Goal: Check status: Check status

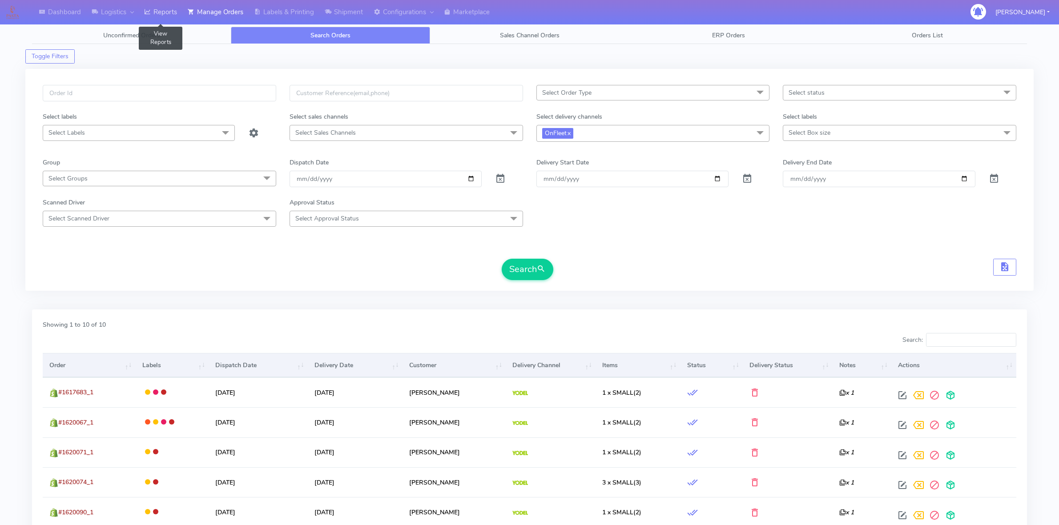
scroll to position [222, 0]
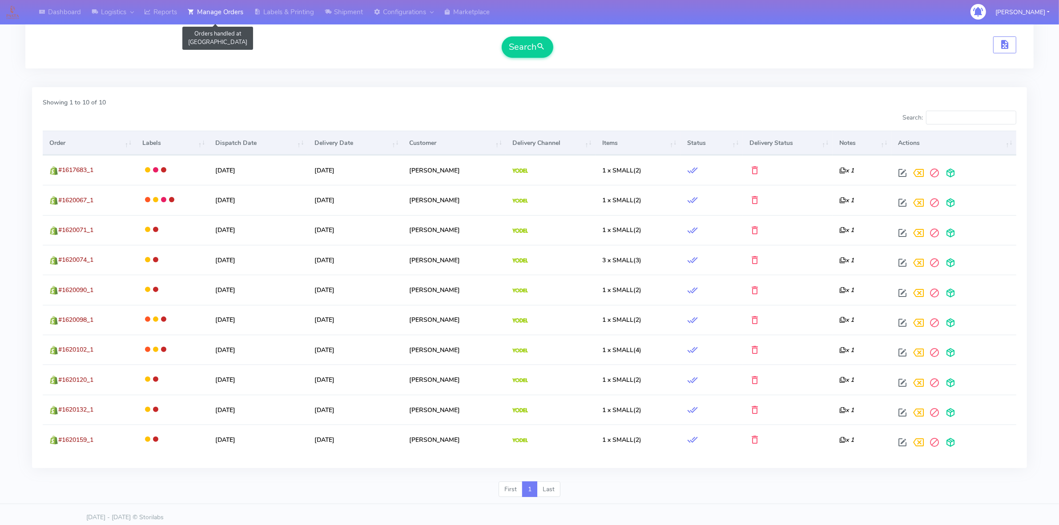
click at [235, 16] on link "Manage Orders" at bounding box center [215, 12] width 66 height 24
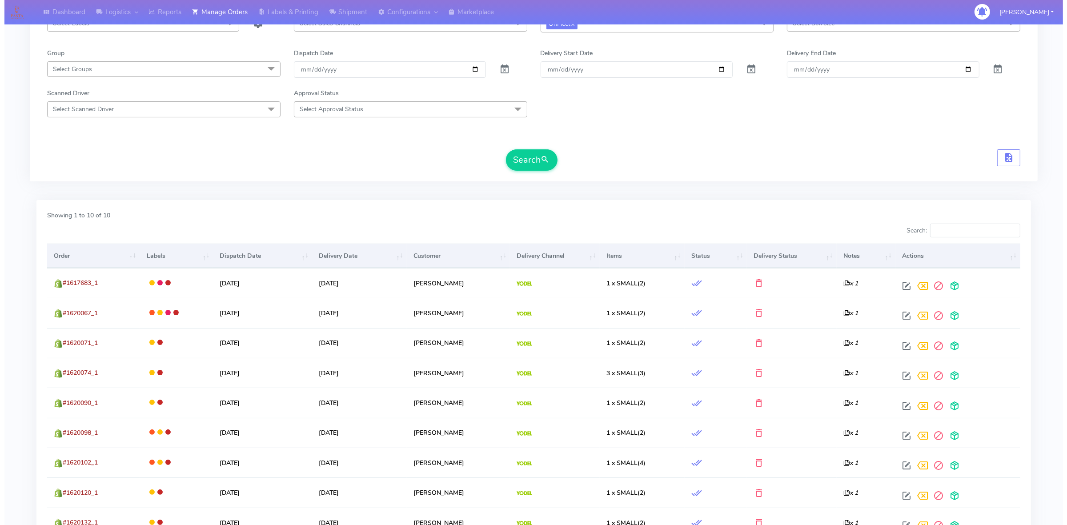
scroll to position [0, 0]
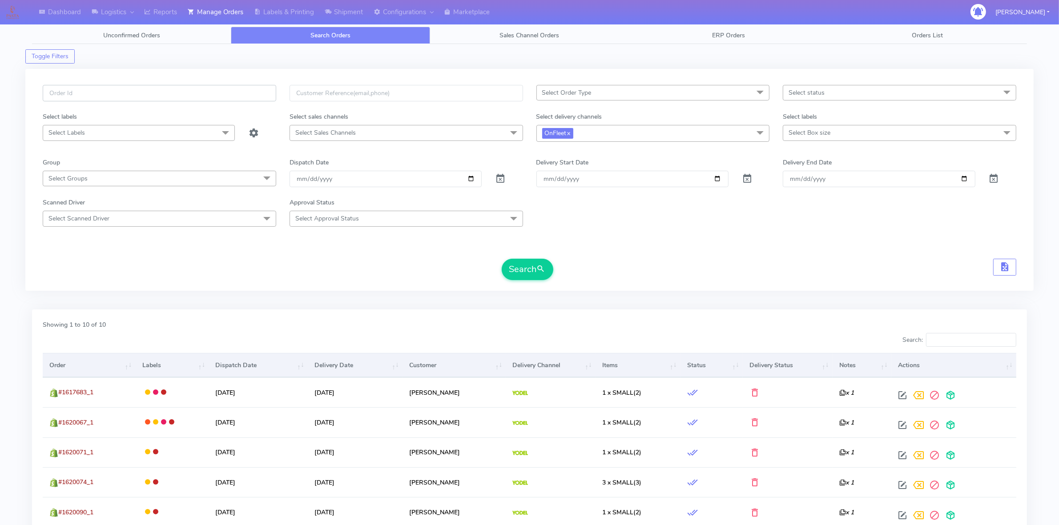
click at [190, 96] on input "text" at bounding box center [159, 93] width 233 height 16
paste input "1615447_1"
type input "1615447_1"
click at [503, 181] on span at bounding box center [500, 181] width 11 height 8
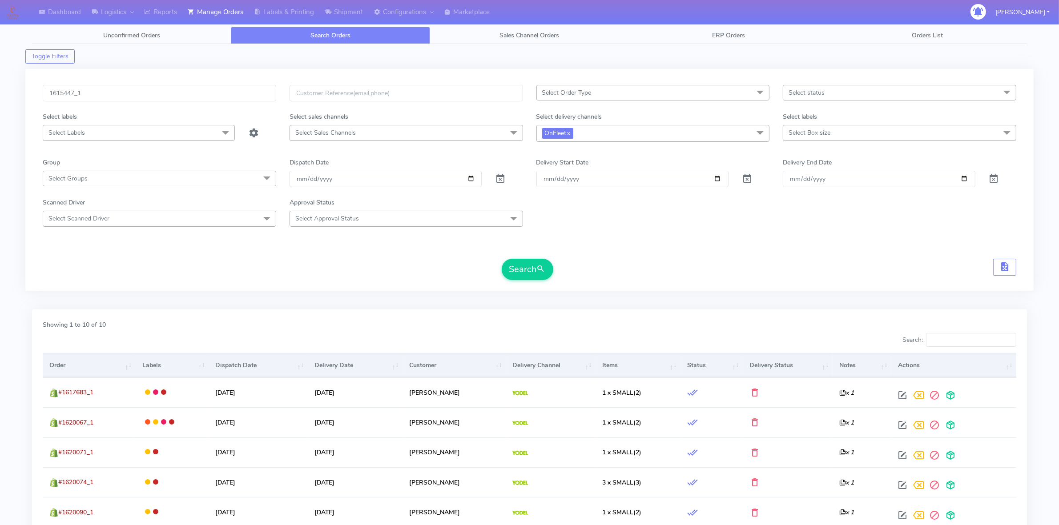
click at [762, 137] on span at bounding box center [760, 133] width 18 height 17
click at [545, 204] on li "OnFleet" at bounding box center [653, 208] width 233 height 15
checkbox input "false"
click at [476, 245] on form "1615447_1 Select Order Type Select All MEALS ATAVI One Off Pasta Club Gift Kit …" at bounding box center [529, 182] width 973 height 194
click at [537, 276] on button "Search" at bounding box center [528, 268] width 52 height 21
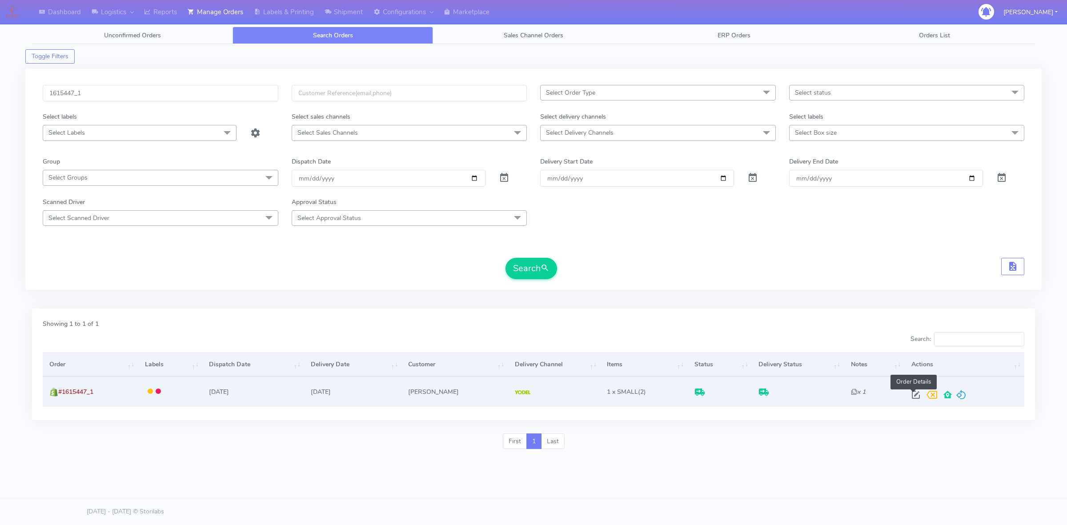
click at [913, 394] on span at bounding box center [916, 397] width 16 height 8
select select "5"
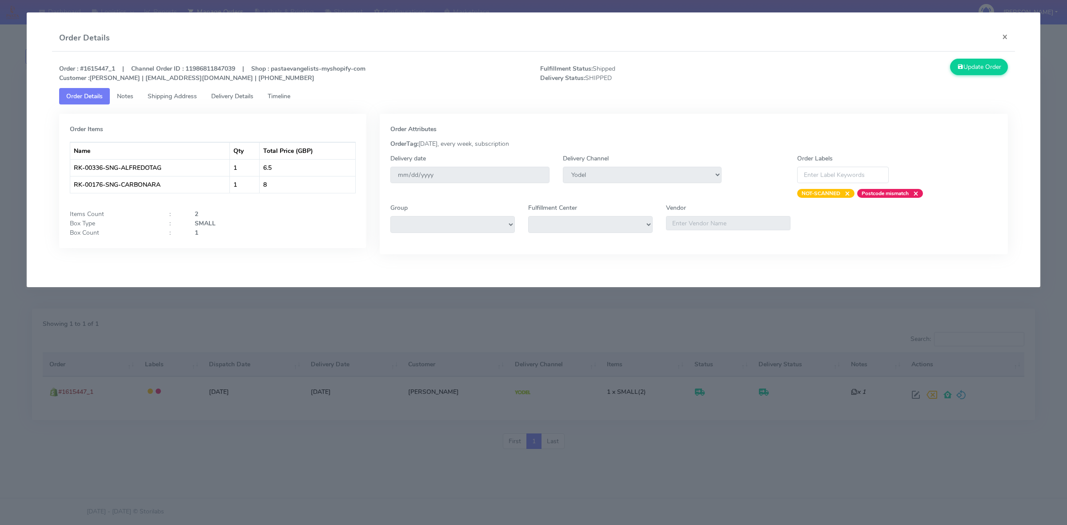
click at [186, 96] on span "Shipping Address" at bounding box center [172, 96] width 49 height 8
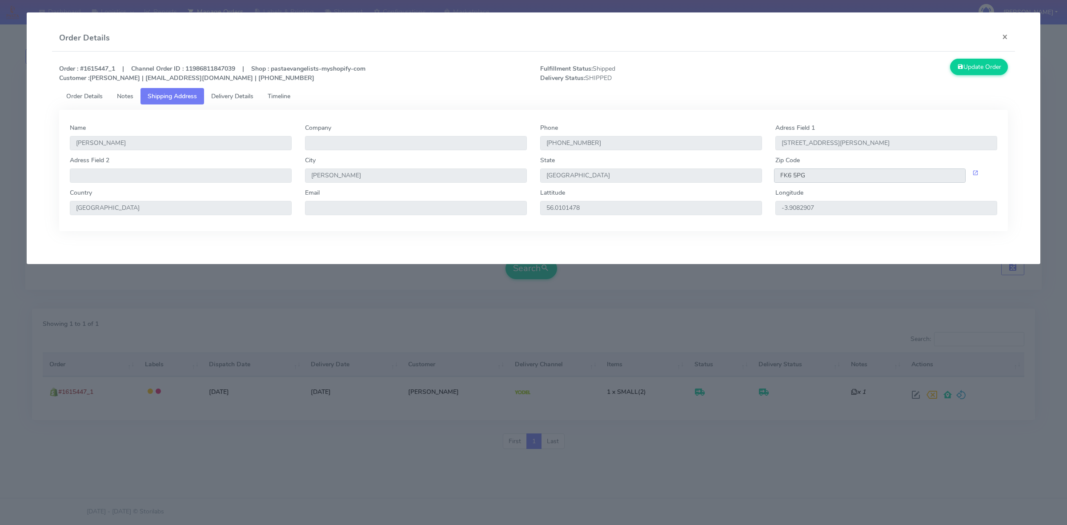
drag, startPoint x: 810, startPoint y: 175, endPoint x: 754, endPoint y: 178, distance: 55.2
click at [754, 178] on div "Adress Field 2 City Denny State [GEOGRAPHIC_DATA] Zip Code FK6 5PG" at bounding box center [533, 172] width 941 height 32
click at [285, 97] on span "Timeline" at bounding box center [279, 96] width 23 height 8
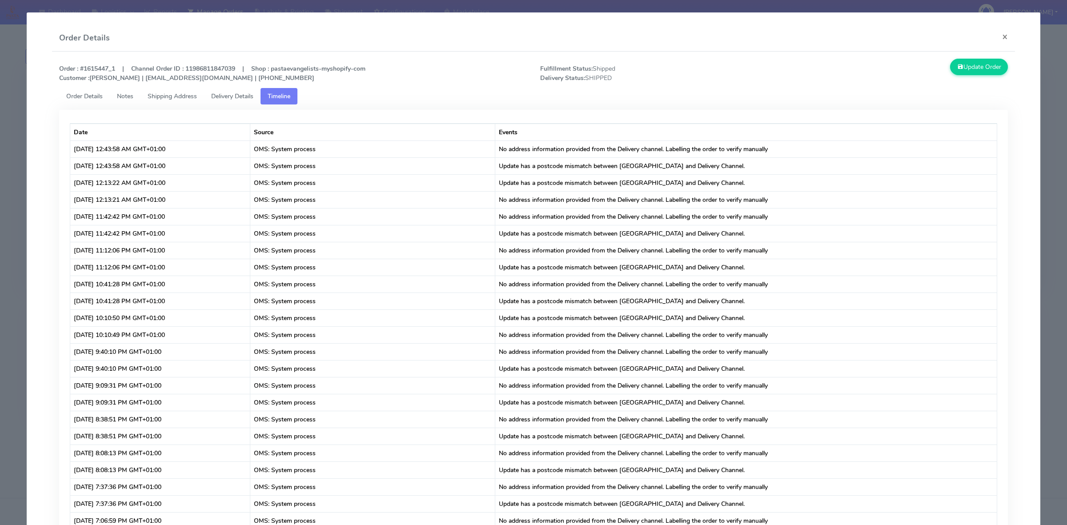
click at [236, 100] on link "Delivery Details" at bounding box center [232, 96] width 56 height 16
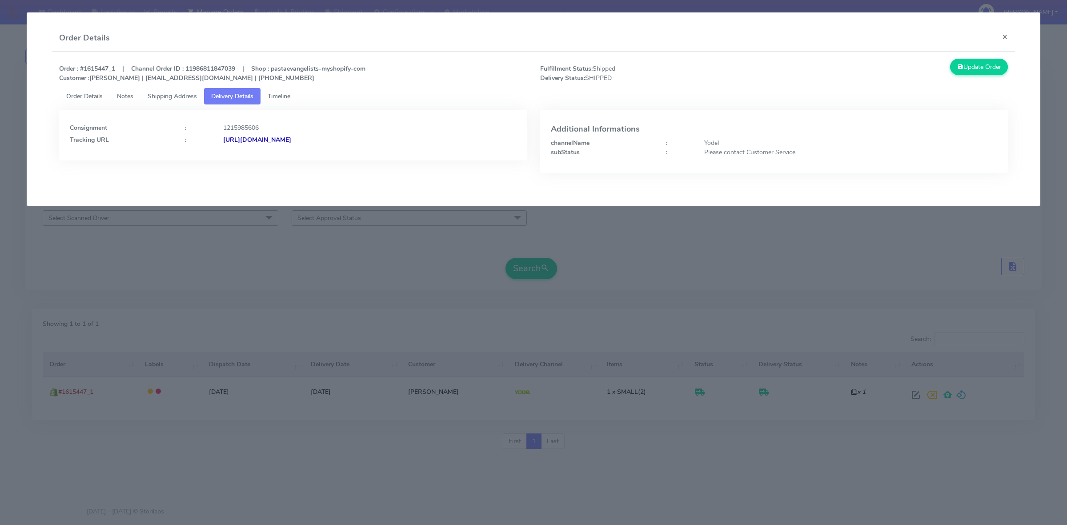
click at [291, 140] on strong "[URL][DOMAIN_NAME]" at bounding box center [257, 140] width 68 height 8
click at [1008, 34] on button "×" at bounding box center [1005, 37] width 20 height 24
